Goal: Find specific page/section

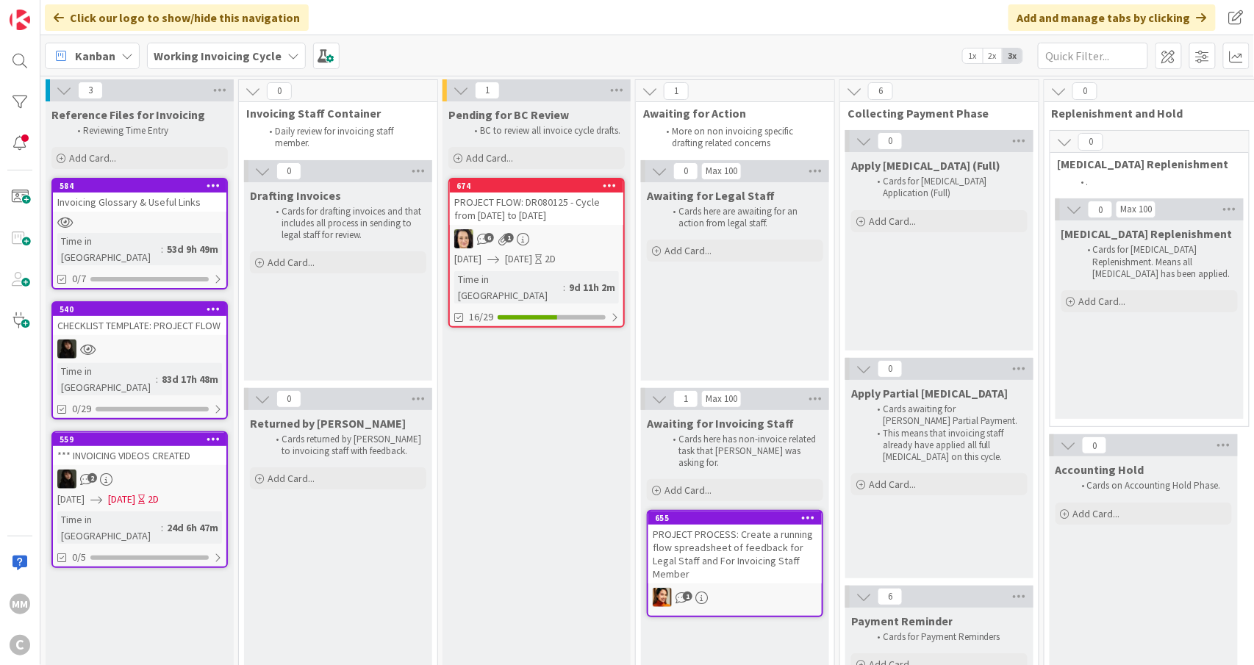
click at [574, 218] on div "PROJECT FLOW: DR080125 - Cycle from [DATE] to [DATE]" at bounding box center [536, 209] width 173 height 32
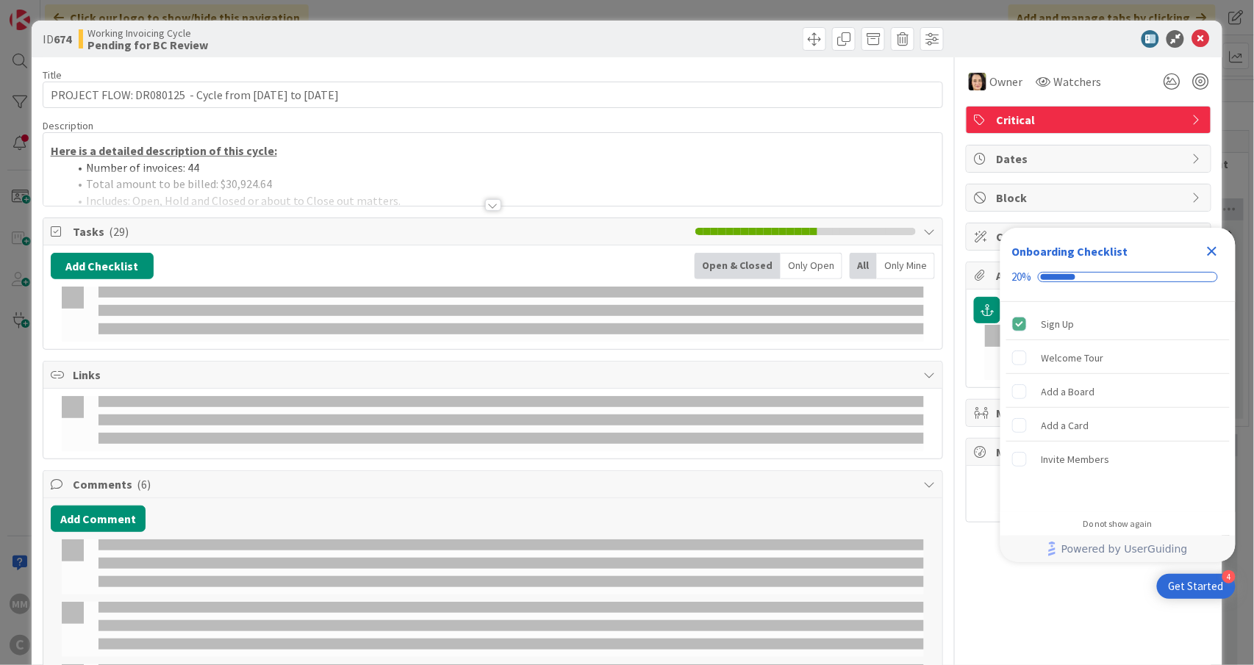
click at [542, 254] on div "Add Checklist Open & Closed Only Open All Only Mine" at bounding box center [493, 298] width 900 height 104
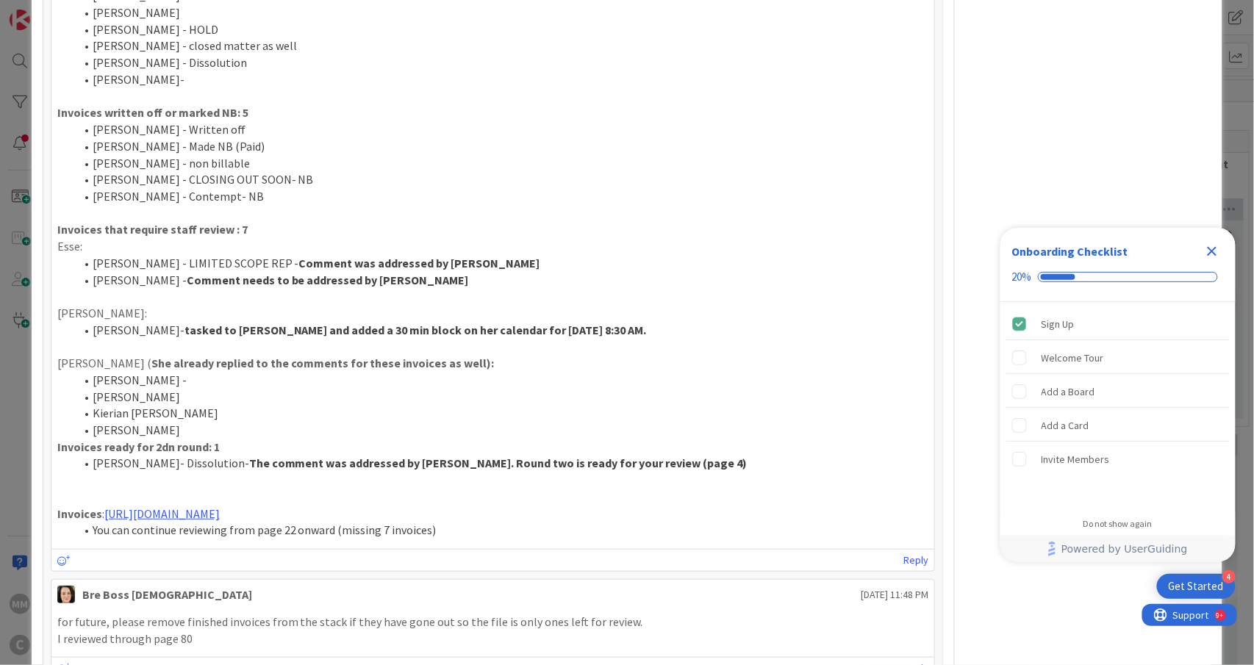
drag, startPoint x: 401, startPoint y: 488, endPoint x: 104, endPoint y: 484, distance: 297.7
click at [104, 506] on p "Invoices : https://app.box.com/s/gmczoa1irniwpkzenpj7v8cfyi88cko2" at bounding box center [493, 514] width 872 height 17
copy p "https://app.box.com/s/gmczoa1irniwpkzenpj7v8cfyi88cko2"
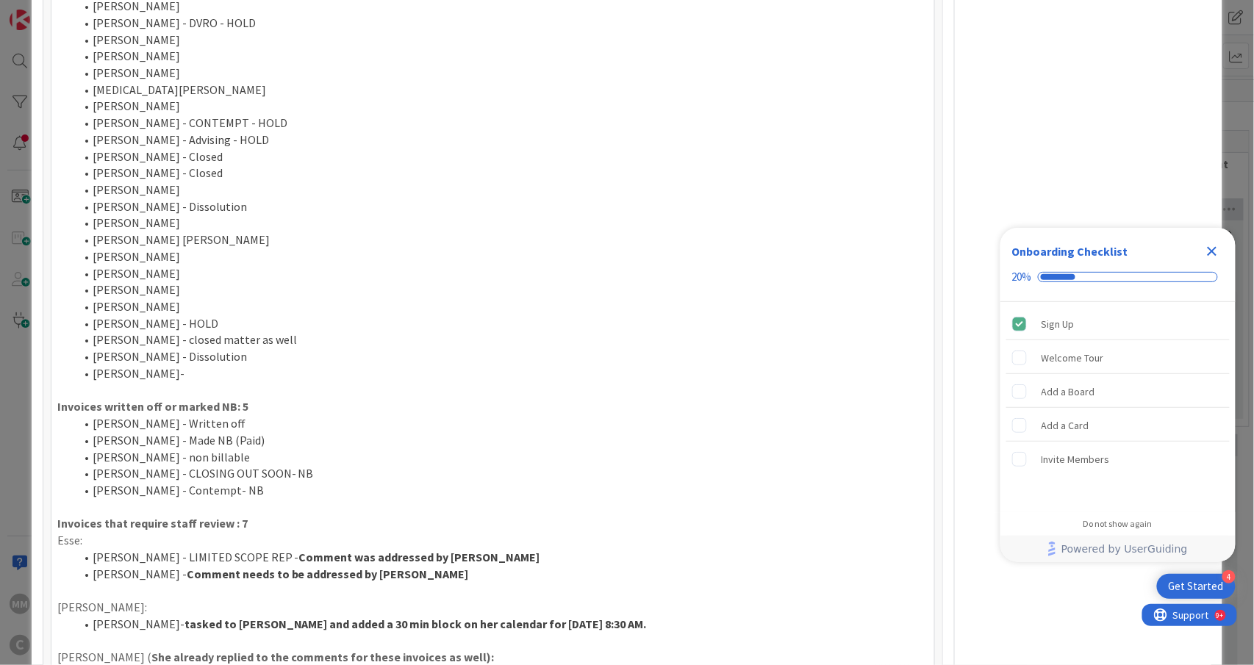
scroll to position [1176, 0]
